Goal: Transaction & Acquisition: Purchase product/service

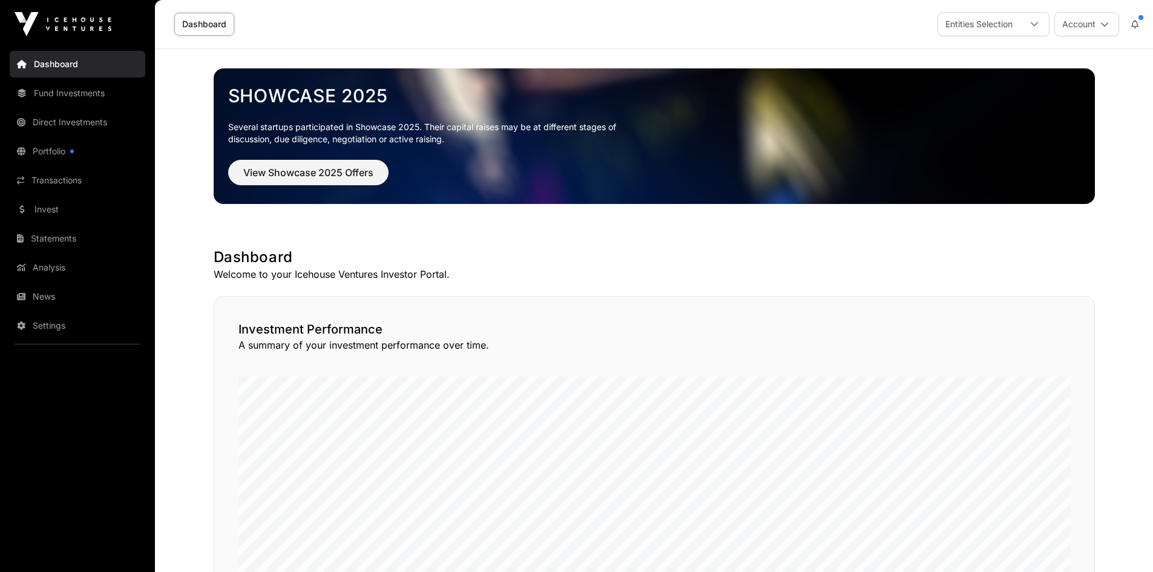
click at [73, 154] on link "Portfolio" at bounding box center [78, 151] width 136 height 27
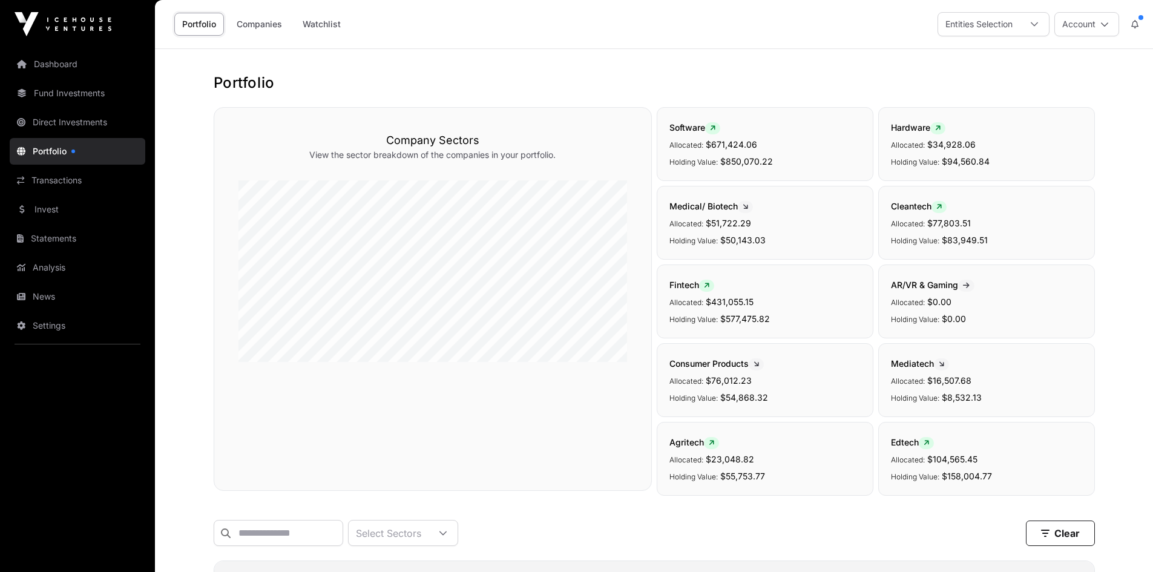
click at [97, 96] on link "Fund Investments" at bounding box center [78, 93] width 136 height 27
click at [73, 179] on link "Transactions" at bounding box center [78, 180] width 136 height 27
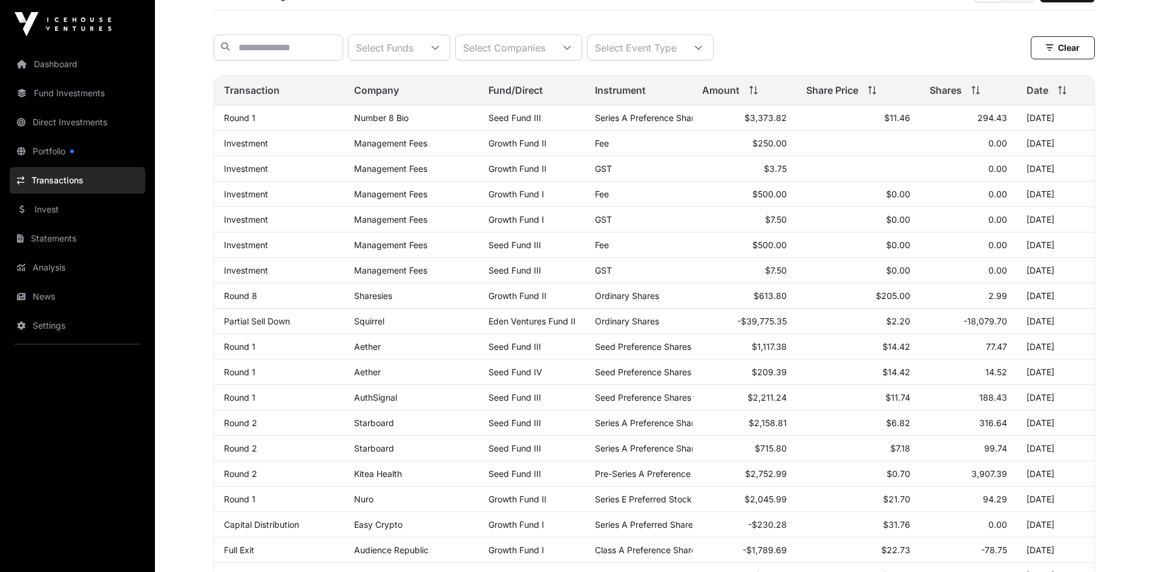
scroll to position [124, 0]
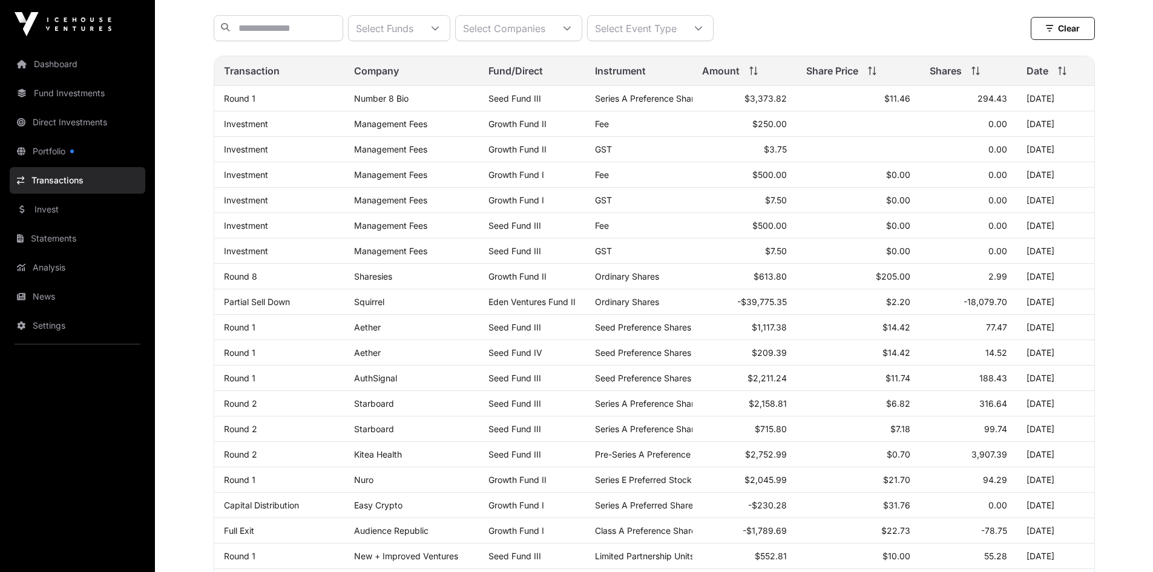
click at [44, 205] on link "Invest" at bounding box center [78, 209] width 136 height 27
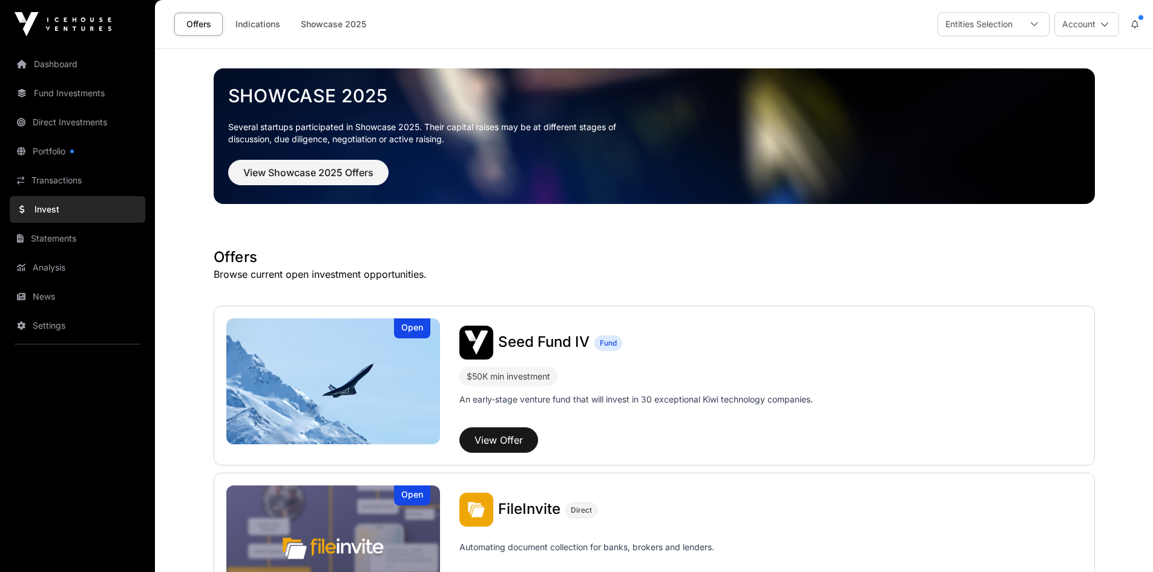
click at [1082, 25] on button "Account" at bounding box center [1087, 24] width 65 height 24
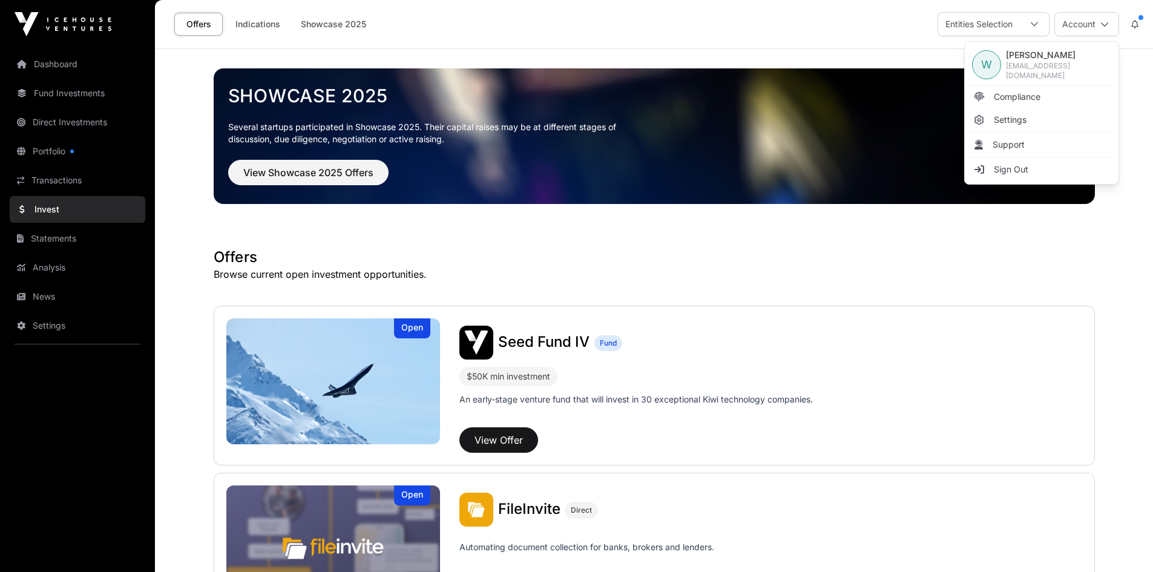
click at [1015, 27] on div "Entities Selection" at bounding box center [979, 24] width 82 height 23
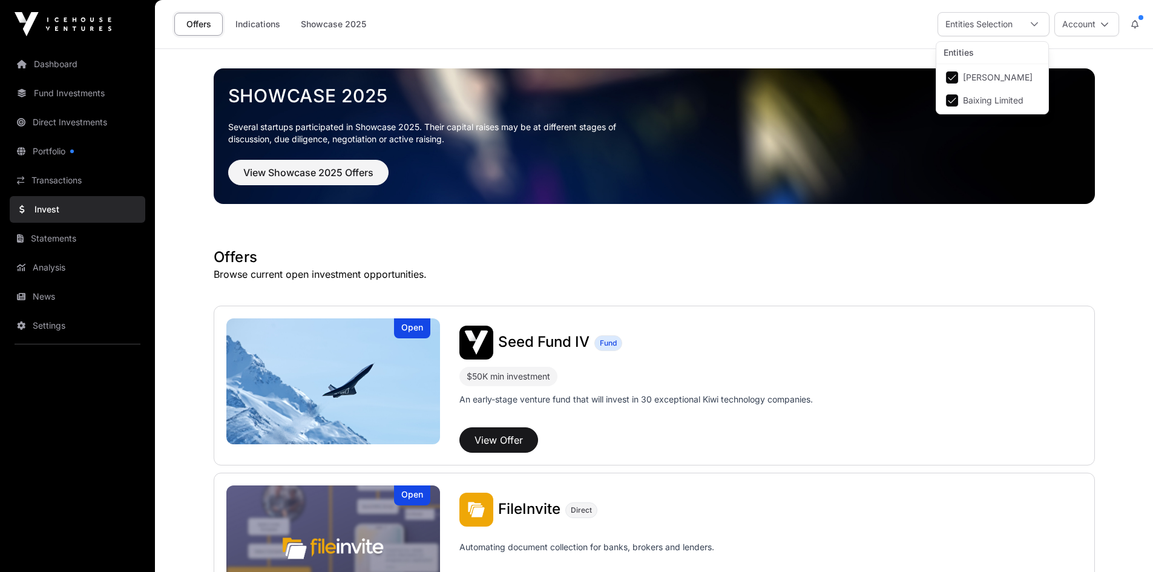
click at [735, 31] on div "Offers Indications Showcase 2025 Entities Selection Account" at bounding box center [654, 24] width 984 height 48
click at [65, 153] on link "Portfolio" at bounding box center [78, 151] width 136 height 27
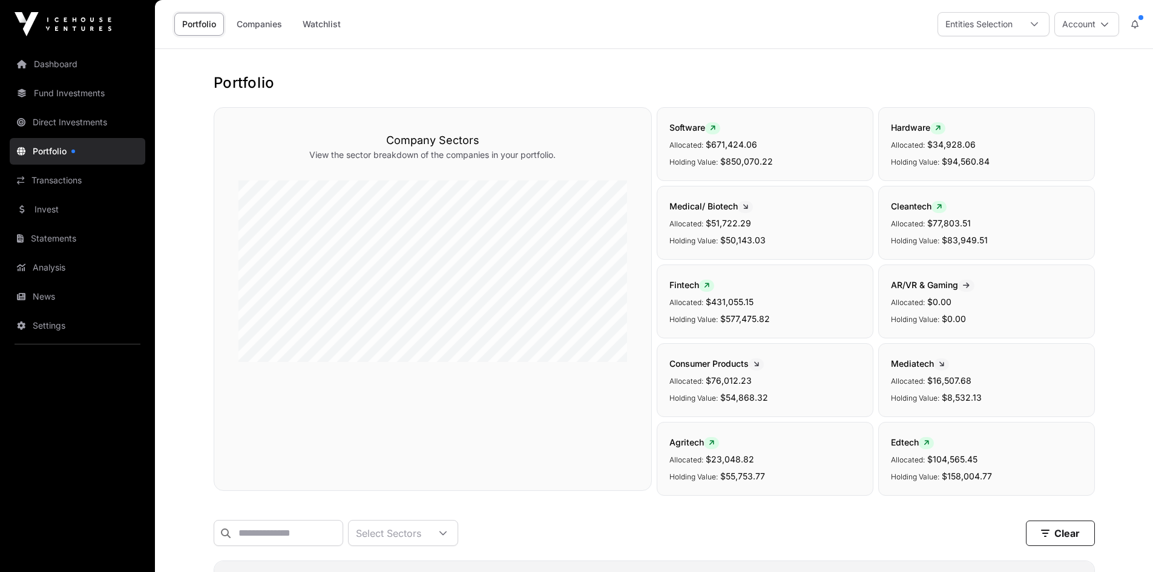
click at [64, 154] on link "Portfolio" at bounding box center [78, 151] width 136 height 27
click at [73, 183] on link "Transactions" at bounding box center [78, 180] width 136 height 27
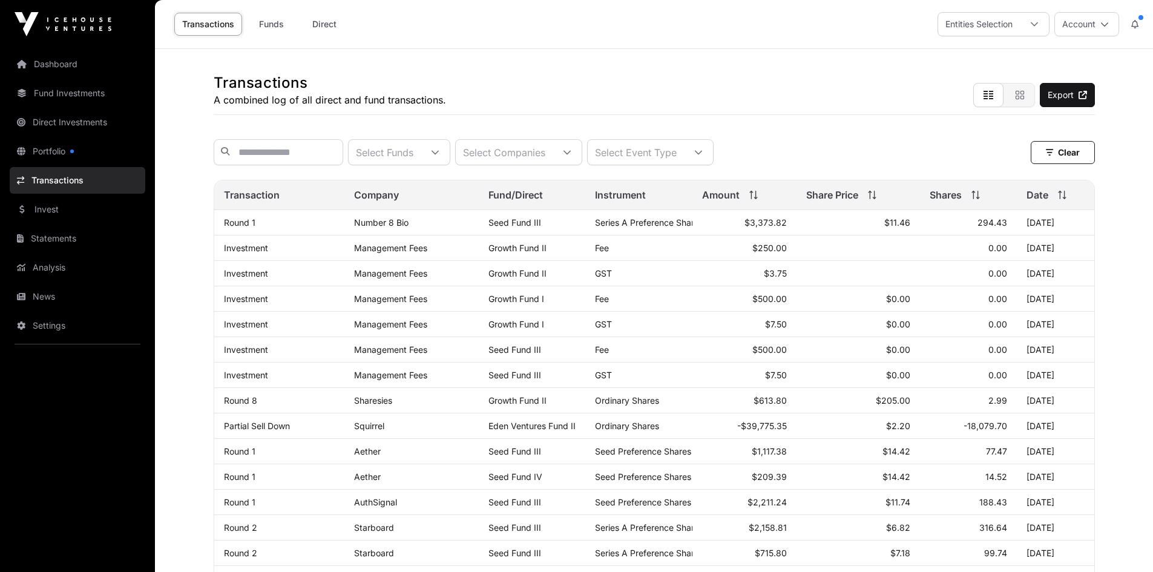
click at [1017, 97] on icon "button" at bounding box center [1020, 95] width 10 height 10
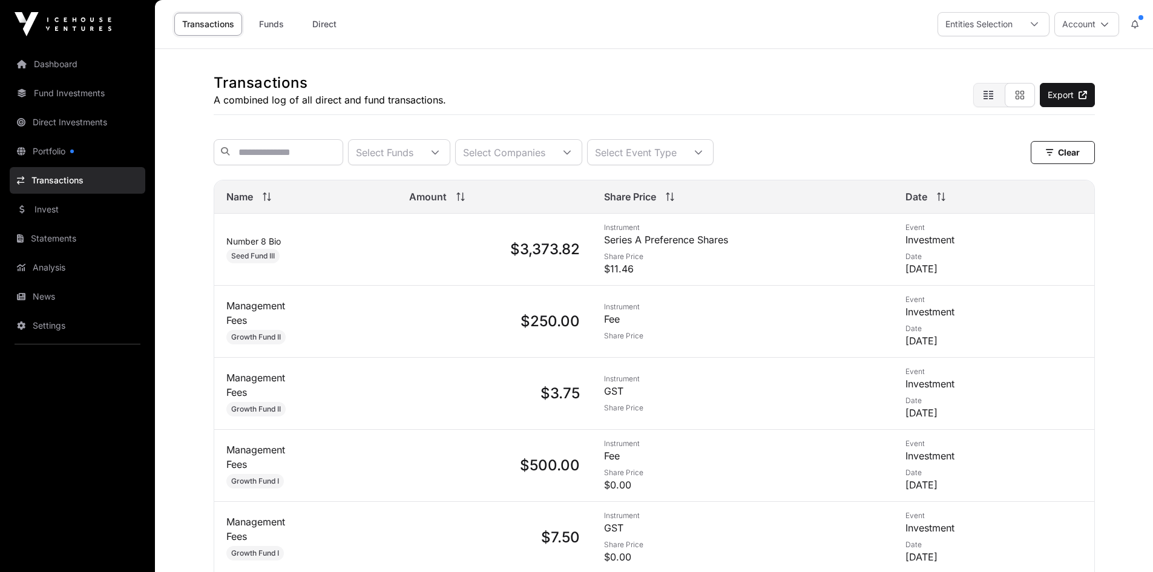
click at [84, 209] on link "Invest" at bounding box center [78, 209] width 136 height 27
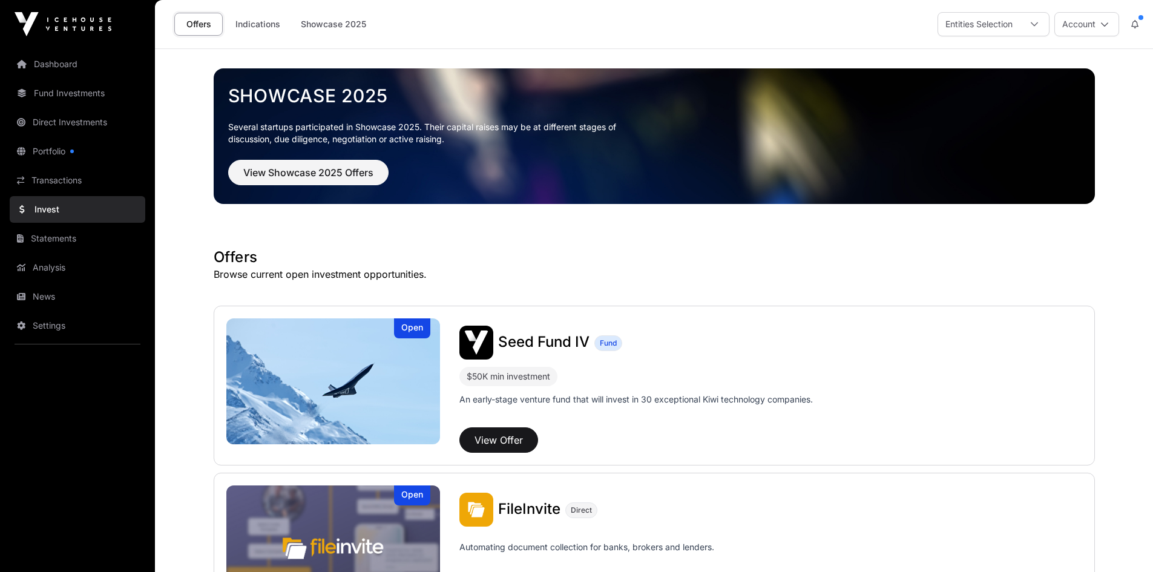
click at [76, 237] on link "Statements" at bounding box center [78, 238] width 136 height 27
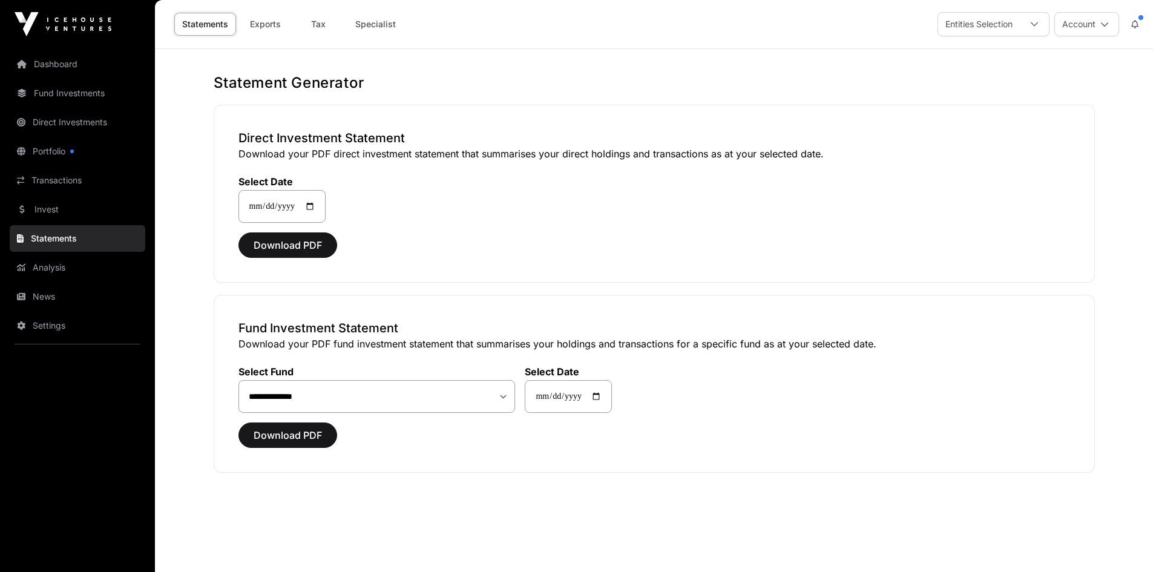
click at [70, 217] on link "Invest" at bounding box center [78, 209] width 136 height 27
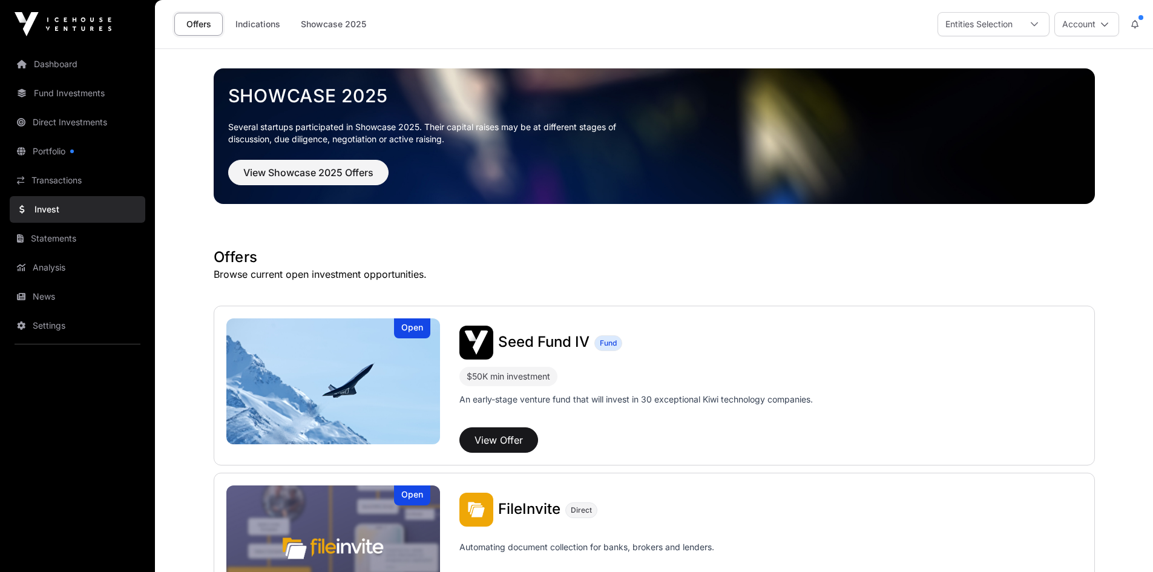
click at [613, 41] on div "Offers Indications Showcase 2025 Entities Selection Account" at bounding box center [654, 24] width 984 height 48
